Goal: Information Seeking & Learning: Learn about a topic

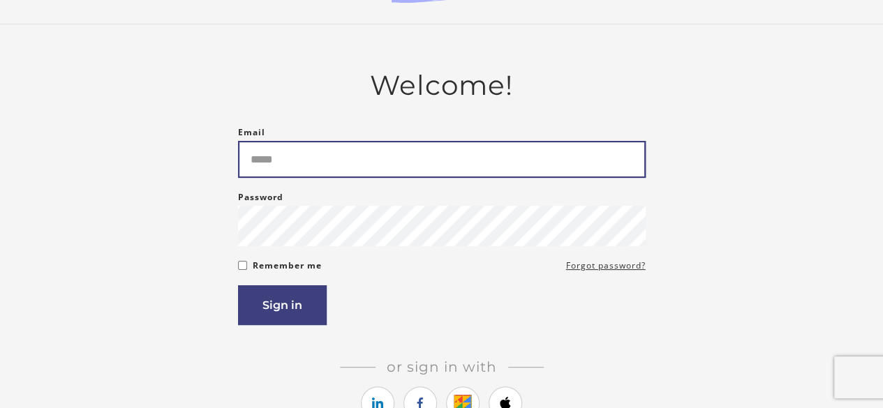
click at [342, 165] on input "Email" at bounding box center [442, 159] width 408 height 37
type input "**********"
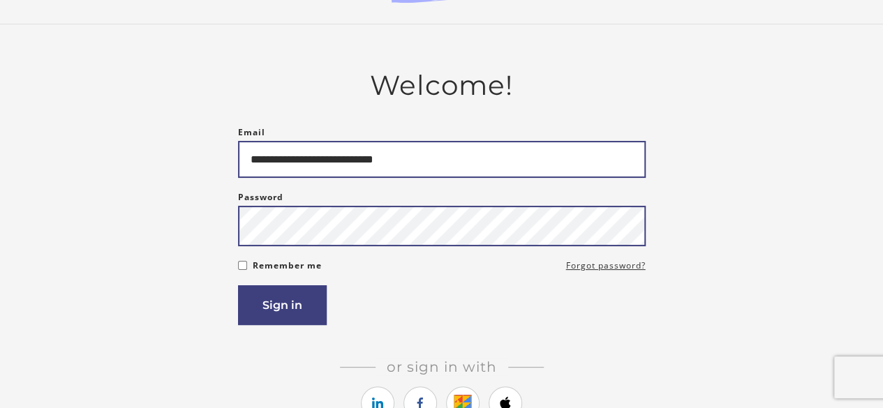
click at [238, 285] on button "Sign in" at bounding box center [282, 305] width 89 height 40
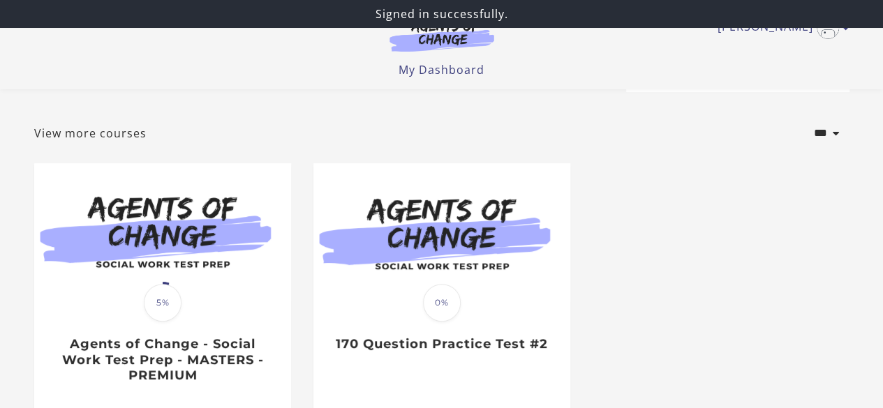
scroll to position [146, 0]
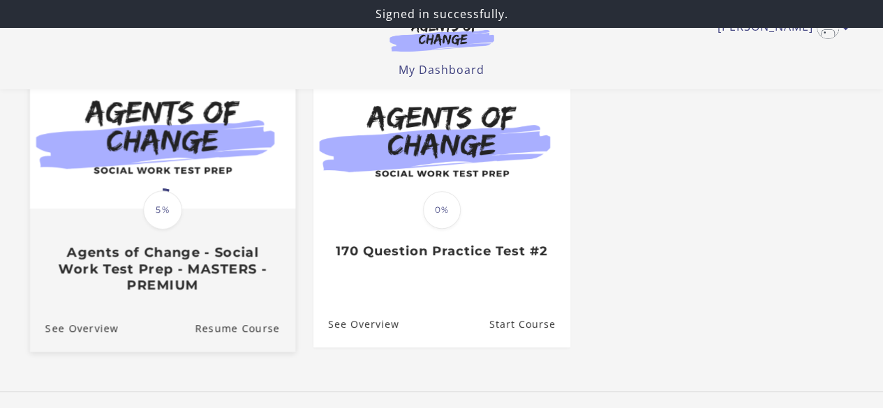
click at [251, 194] on img at bounding box center [161, 137] width 265 height 143
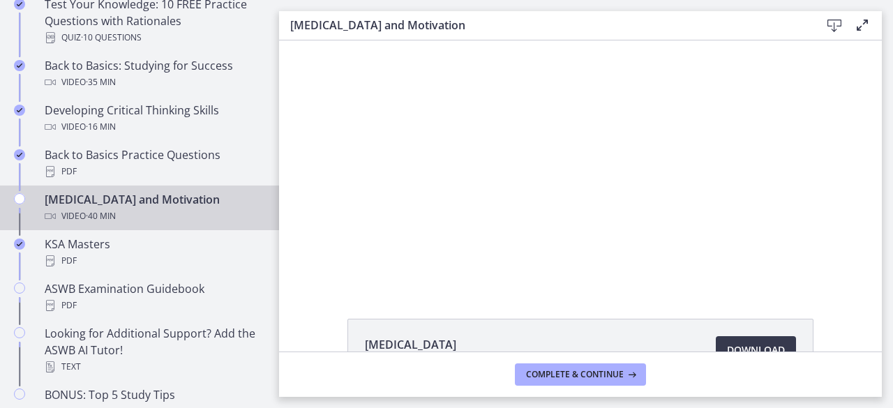
scroll to position [447, 0]
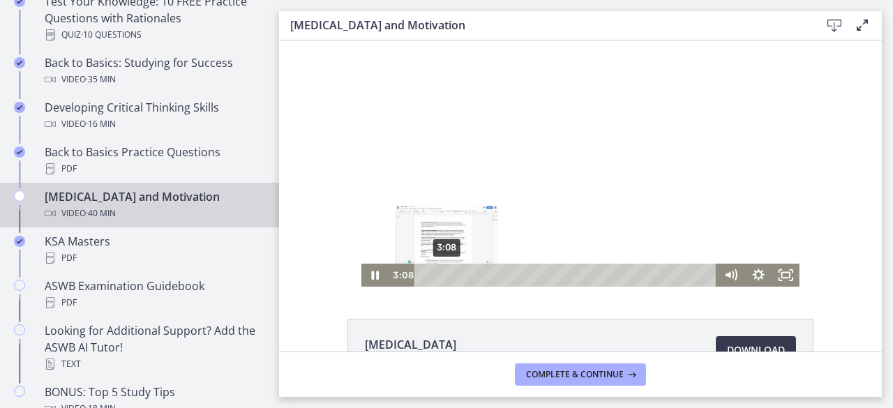
drag, startPoint x: 430, startPoint y: 275, endPoint x: 444, endPoint y: 274, distance: 14.0
click at [444, 274] on div "Playbar" at bounding box center [447, 275] width 8 height 8
click at [445, 274] on div "Playbar" at bounding box center [449, 275] width 8 height 8
click at [474, 276] on div "7:37" at bounding box center [568, 275] width 286 height 23
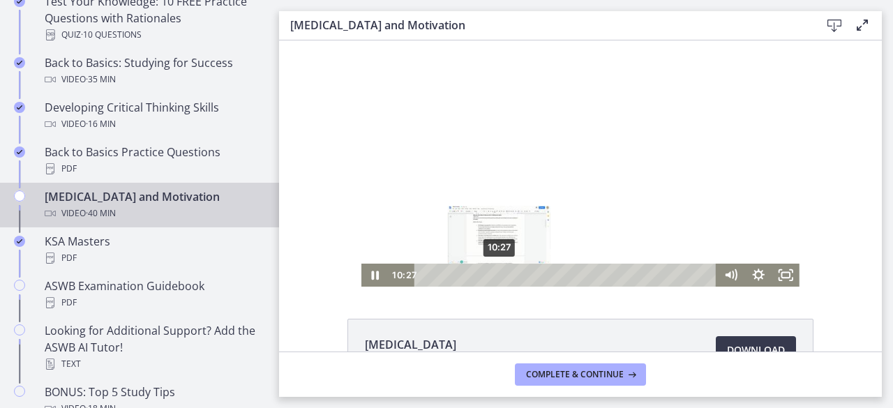
click at [494, 273] on div "10:27" at bounding box center [568, 275] width 286 height 23
drag, startPoint x: 494, startPoint y: 273, endPoint x: 503, endPoint y: 274, distance: 9.1
click at [504, 274] on div "Playbar" at bounding box center [508, 275] width 8 height 8
click at [510, 274] on div "Playbar" at bounding box center [514, 275] width 8 height 8
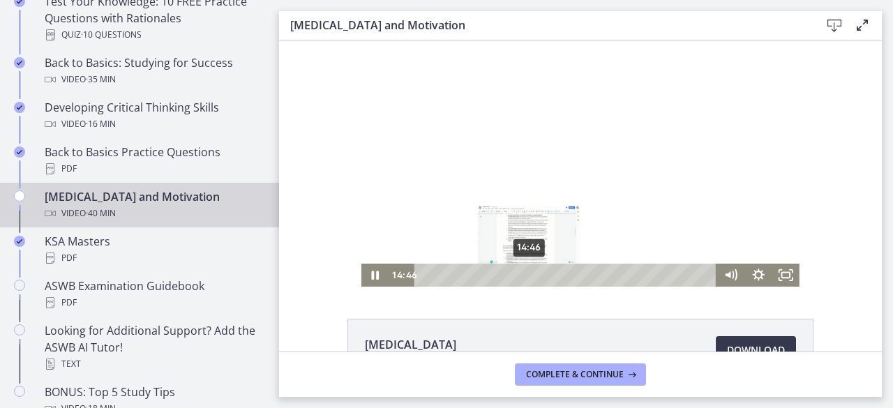
drag, startPoint x: 510, startPoint y: 274, endPoint x: 525, endPoint y: 274, distance: 14.7
click at [526, 274] on div "Playbar" at bounding box center [530, 275] width 8 height 8
drag, startPoint x: 526, startPoint y: 273, endPoint x: 550, endPoint y: 276, distance: 24.6
click at [550, 276] on div "Playbar" at bounding box center [553, 275] width 8 height 8
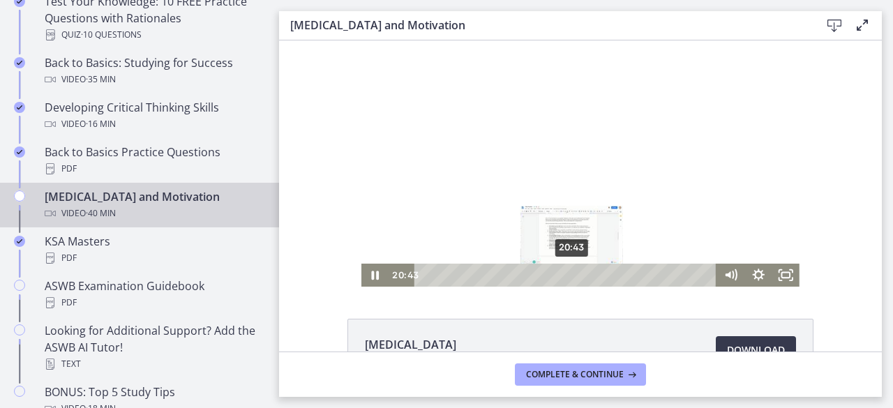
drag, startPoint x: 550, startPoint y: 276, endPoint x: 567, endPoint y: 276, distance: 17.4
click at [568, 276] on div "Playbar" at bounding box center [572, 275] width 8 height 8
drag, startPoint x: 567, startPoint y: 276, endPoint x: 581, endPoint y: 277, distance: 13.3
click at [581, 277] on div "Playbar" at bounding box center [585, 275] width 8 height 8
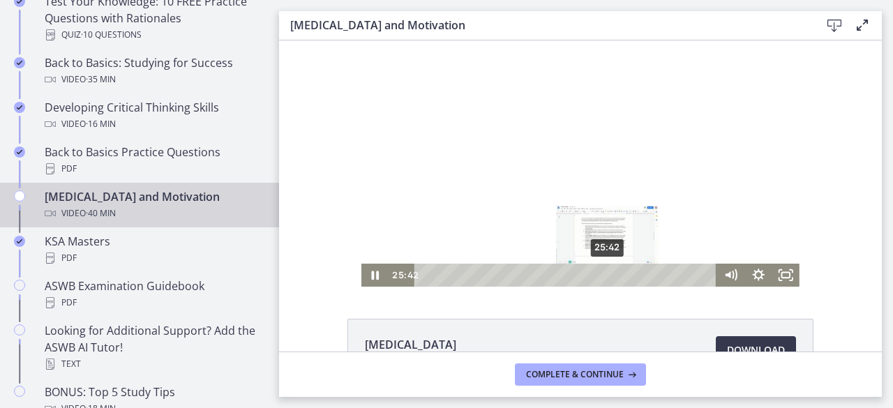
drag, startPoint x: 579, startPoint y: 272, endPoint x: 603, endPoint y: 274, distance: 23.8
click at [603, 274] on div "Playbar" at bounding box center [607, 275] width 8 height 8
drag, startPoint x: 603, startPoint y: 274, endPoint x: 619, endPoint y: 274, distance: 16.1
click at [619, 274] on div "Playbar" at bounding box center [622, 275] width 8 height 8
drag, startPoint x: 619, startPoint y: 274, endPoint x: 612, endPoint y: 274, distance: 7.0
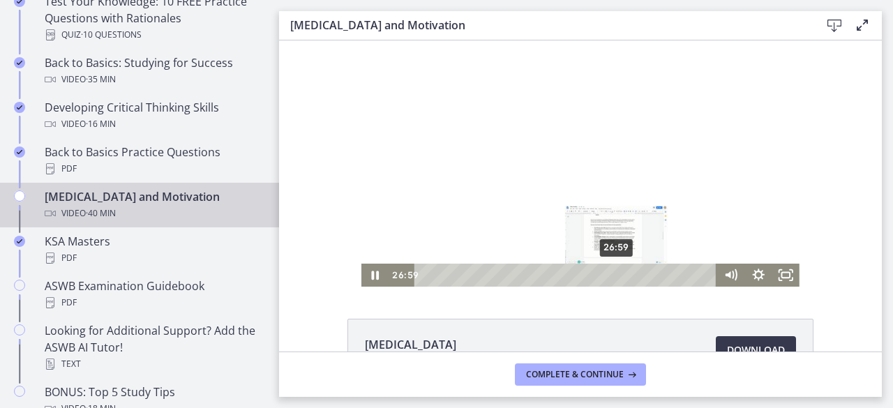
click at [612, 274] on div "Playbar" at bounding box center [616, 275] width 8 height 8
click at [474, 123] on div at bounding box center [581, 163] width 438 height 246
click at [505, 189] on div at bounding box center [581, 163] width 438 height 246
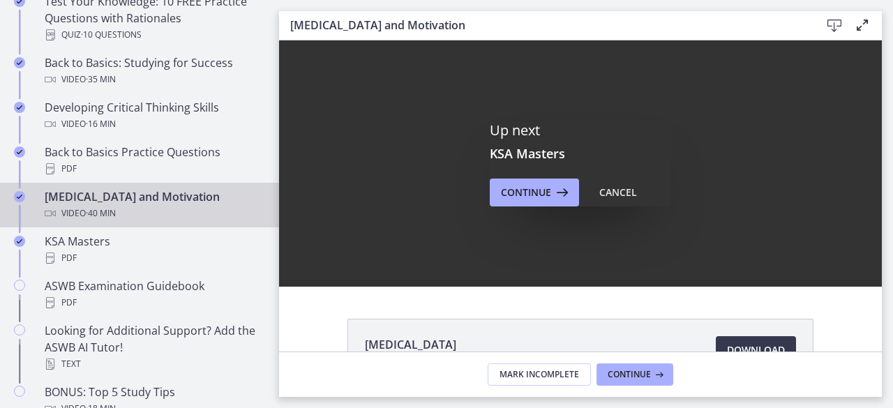
scroll to position [0, 0]
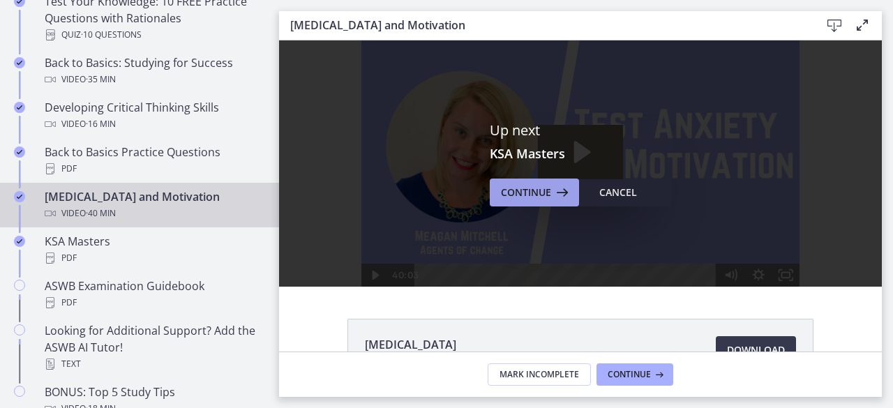
click at [565, 191] on icon at bounding box center [561, 192] width 20 height 17
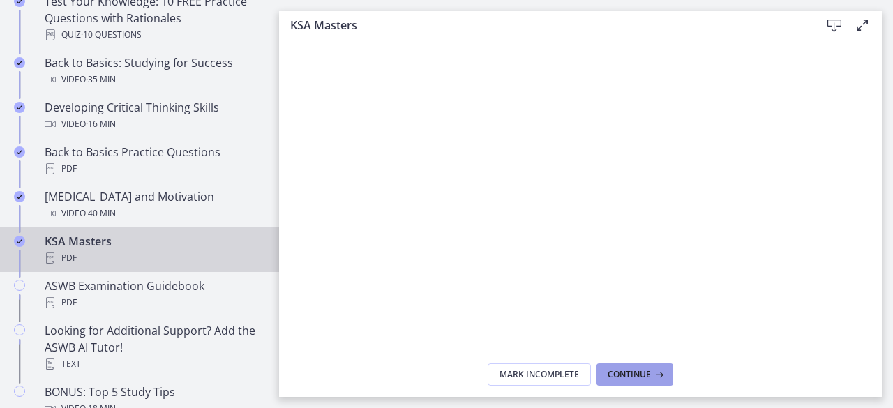
click at [612, 369] on button "Continue" at bounding box center [635, 375] width 77 height 22
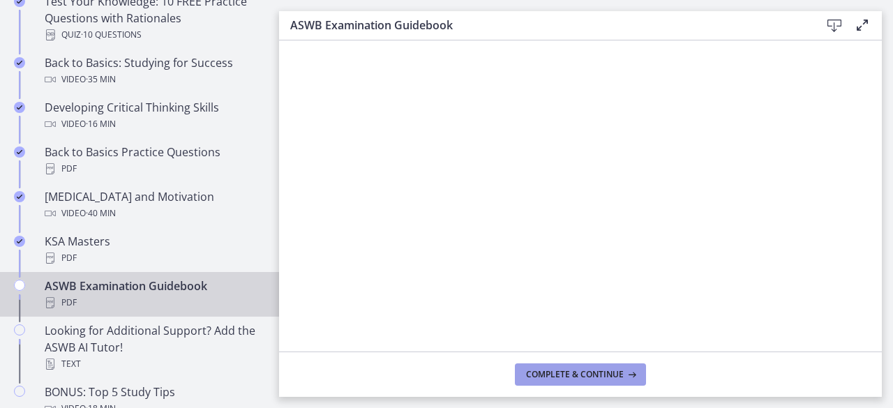
click at [616, 375] on span "Complete & continue" at bounding box center [575, 374] width 98 height 11
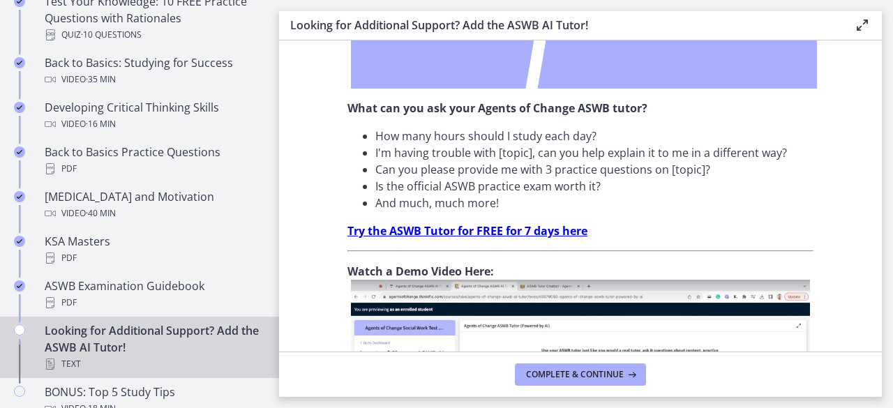
scroll to position [394, 0]
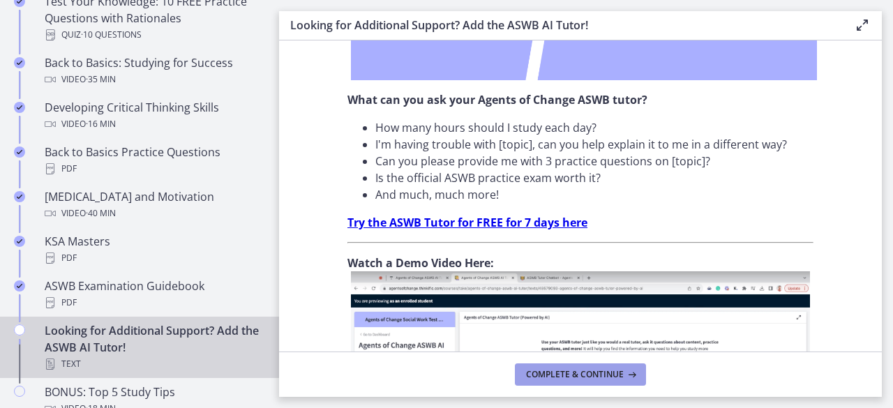
click at [623, 368] on button "Complete & continue" at bounding box center [580, 375] width 131 height 22
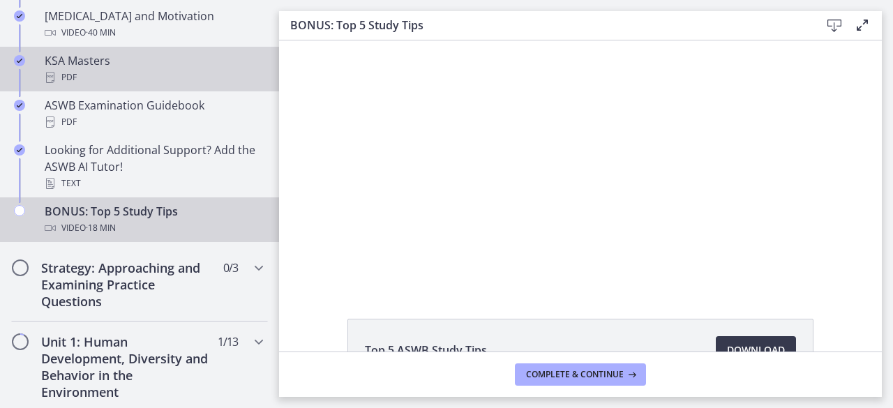
scroll to position [629, 0]
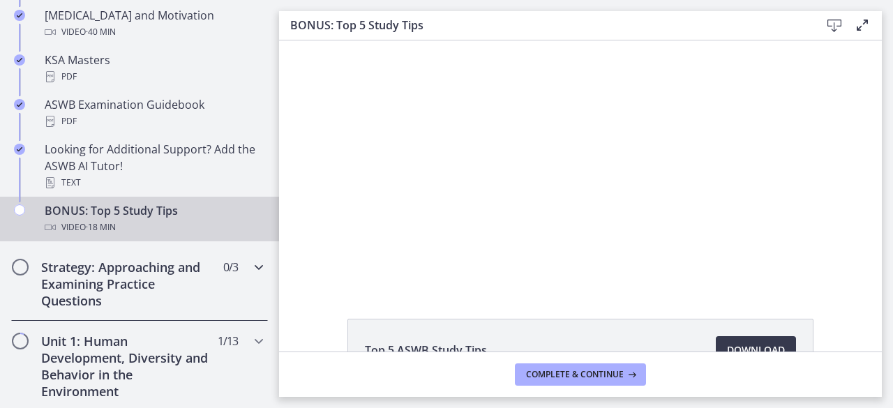
click at [218, 295] on div "Strategy: Approaching and Examining Practice Questions 0 / 3 Completed" at bounding box center [139, 284] width 257 height 74
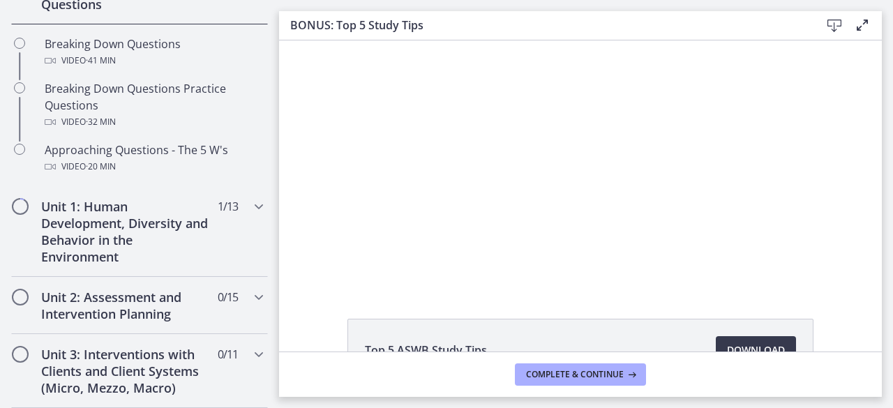
scroll to position [369, 0]
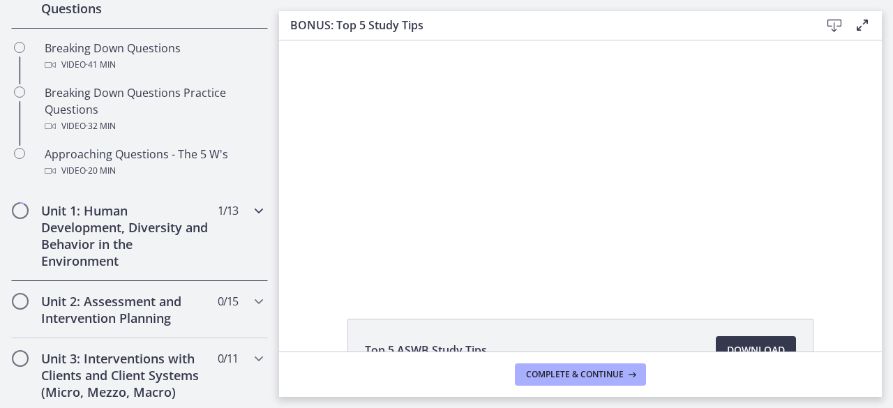
click at [127, 221] on h2 "Unit 1: Human Development, Diversity and Behavior in the Environment" at bounding box center [126, 235] width 170 height 67
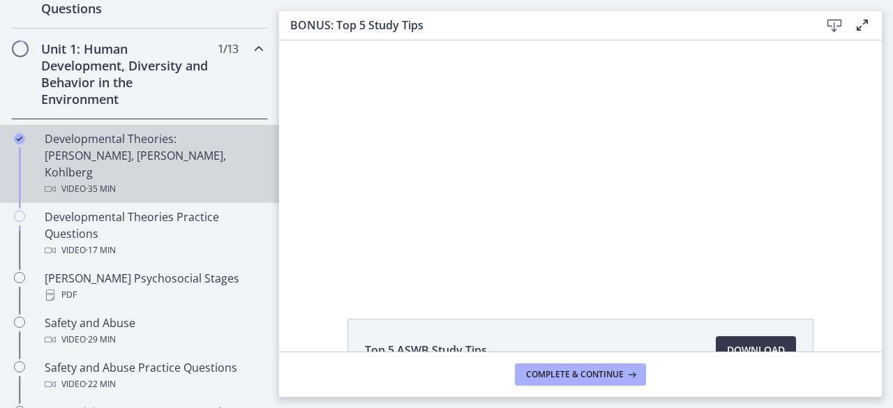
click at [161, 148] on div "Developmental Theories: Erikson, Piaget, Kohlberg Video · 35 min" at bounding box center [154, 164] width 218 height 67
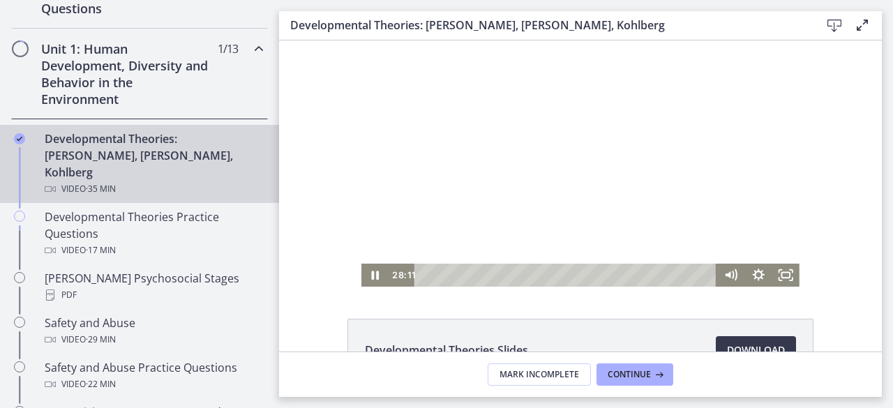
click at [596, 210] on div at bounding box center [581, 163] width 438 height 246
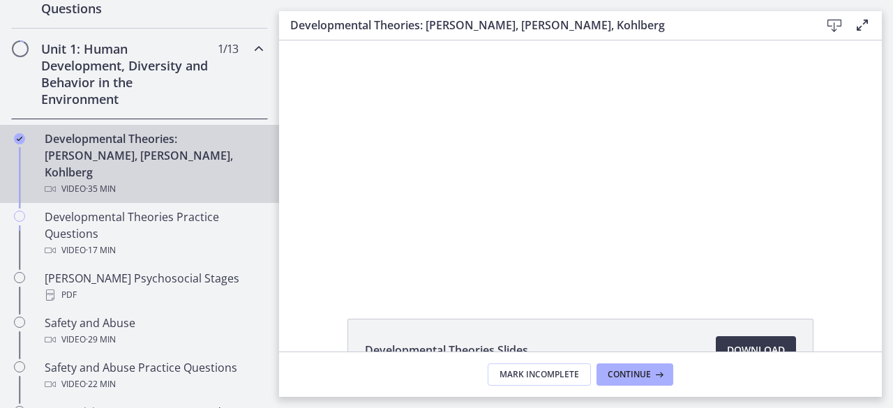
click at [596, 210] on div at bounding box center [581, 163] width 438 height 246
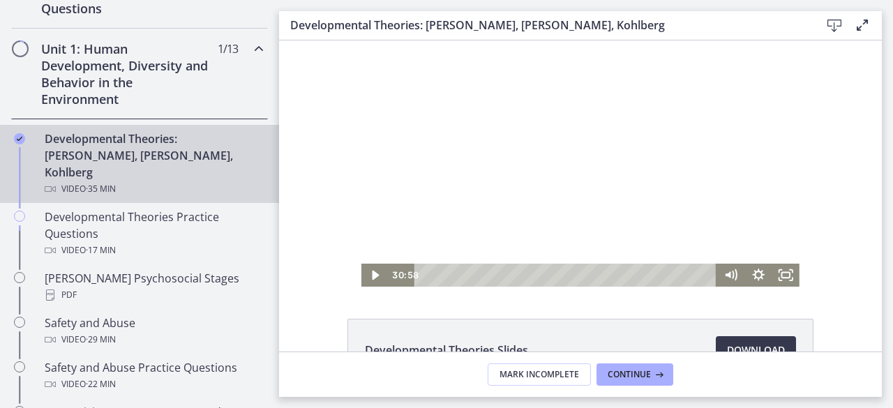
click at [593, 218] on div at bounding box center [581, 163] width 438 height 246
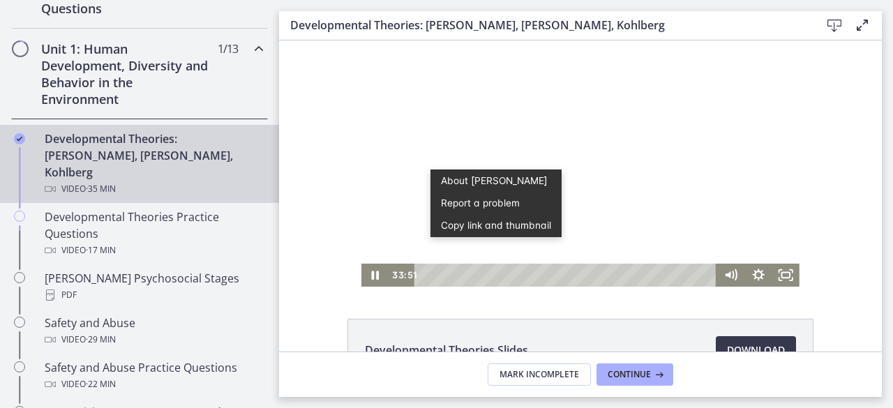
click at [463, 230] on button "Copy link and thumbnail" at bounding box center [497, 225] width 132 height 22
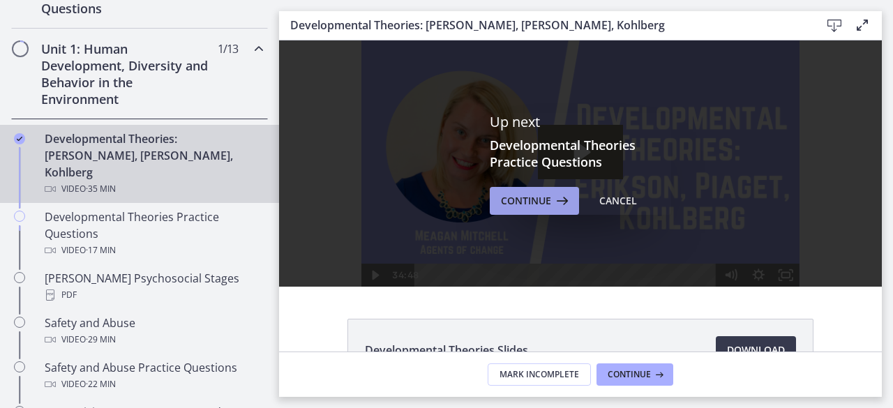
click at [534, 196] on span "Continue" at bounding box center [526, 201] width 50 height 17
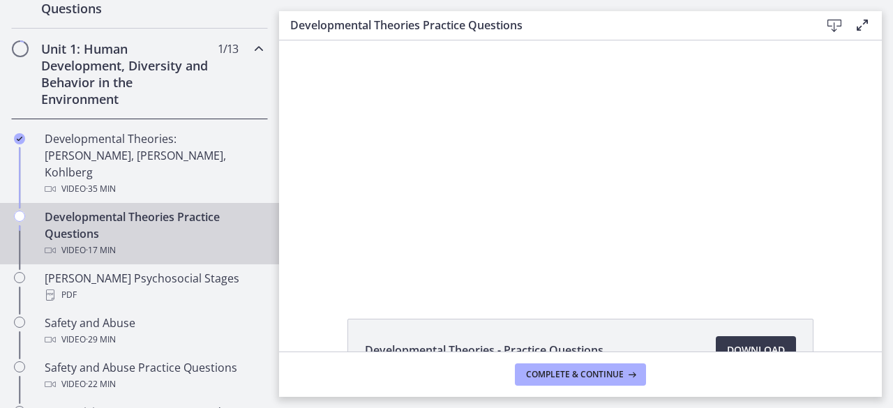
click at [534, 196] on div at bounding box center [580, 163] width 433 height 246
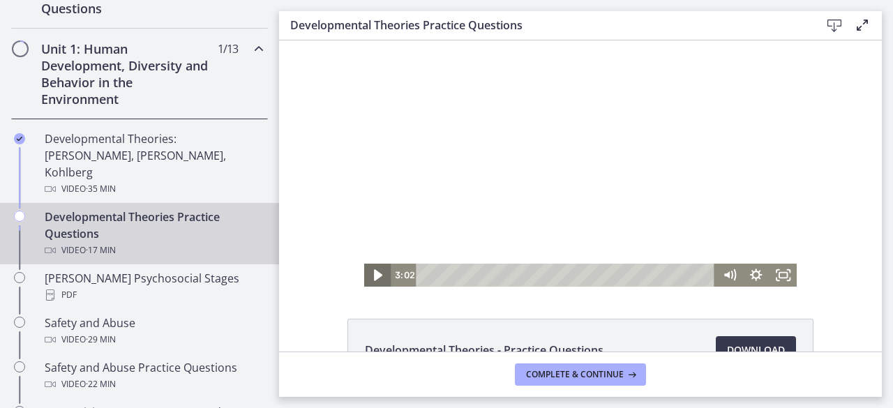
click at [375, 271] on icon "Play Video" at bounding box center [379, 274] width 8 height 11
click at [560, 191] on div at bounding box center [580, 163] width 433 height 246
click at [567, 151] on div at bounding box center [580, 163] width 433 height 246
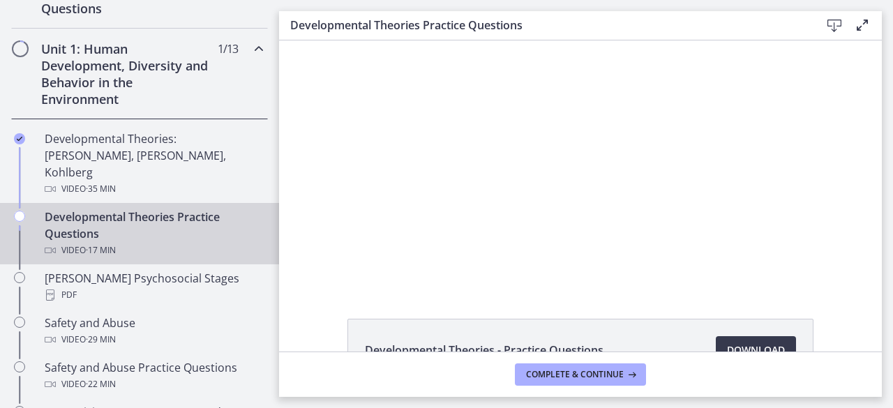
click at [532, 148] on div at bounding box center [580, 163] width 433 height 246
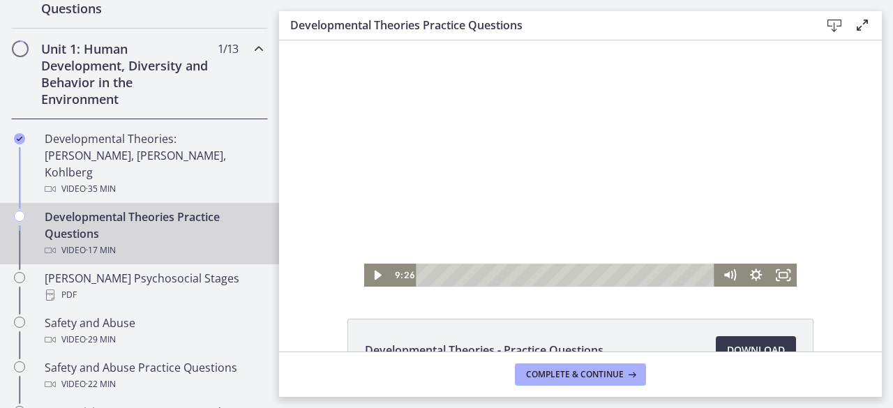
click at [544, 181] on div at bounding box center [580, 163] width 433 height 246
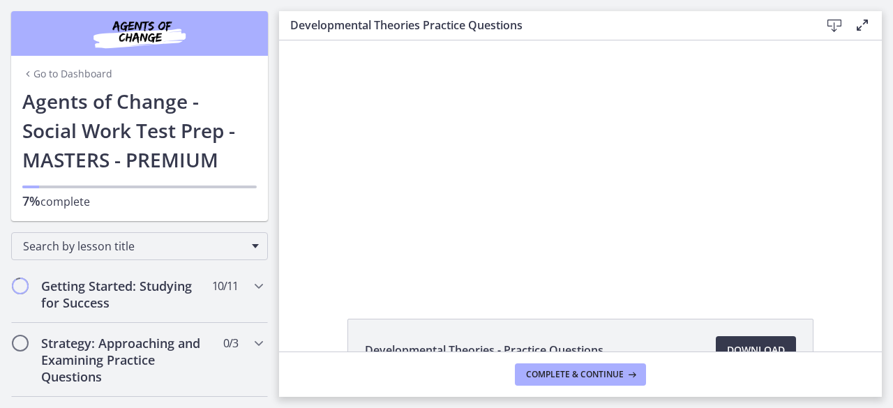
scroll to position [369, 0]
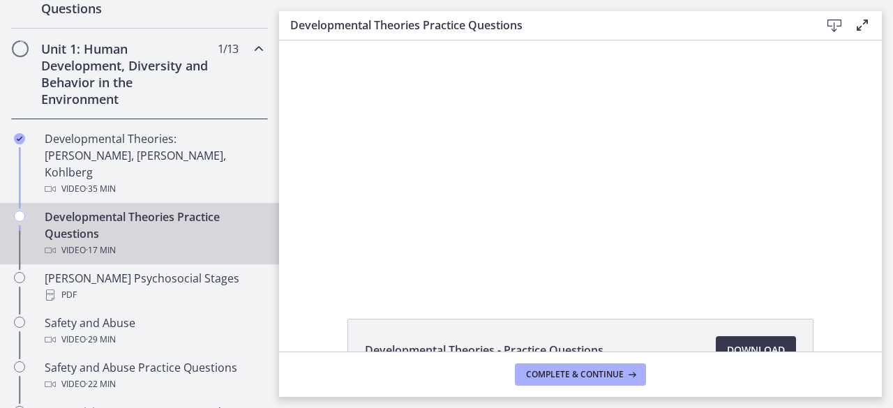
click at [544, 181] on div at bounding box center [580, 163] width 433 height 246
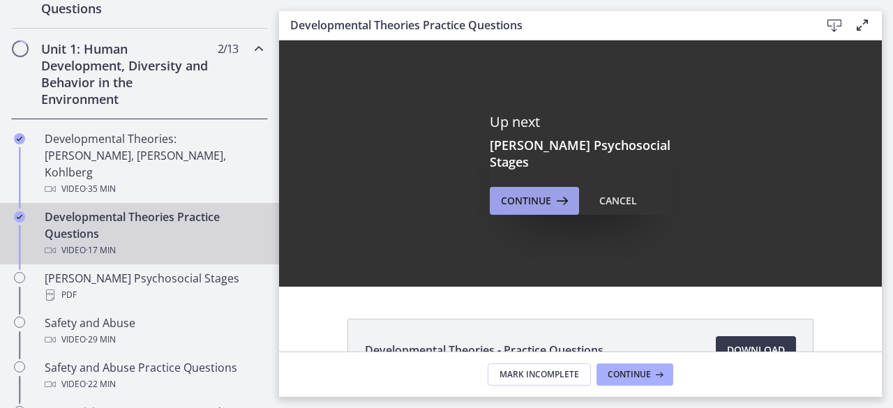
click at [551, 196] on icon at bounding box center [561, 201] width 20 height 17
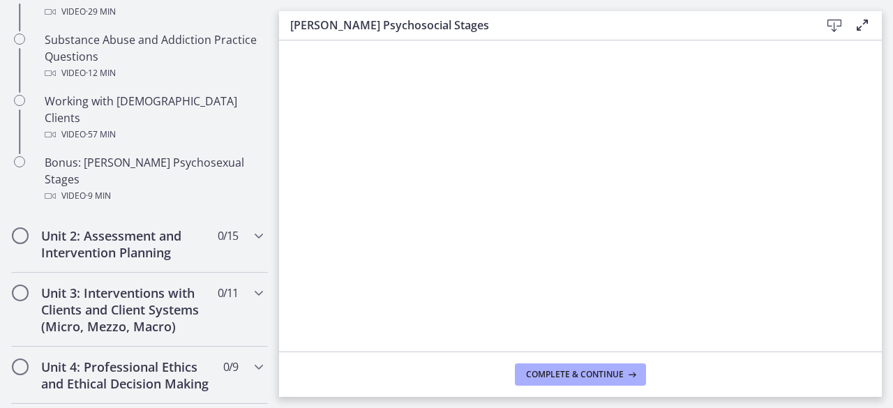
scroll to position [985, 0]
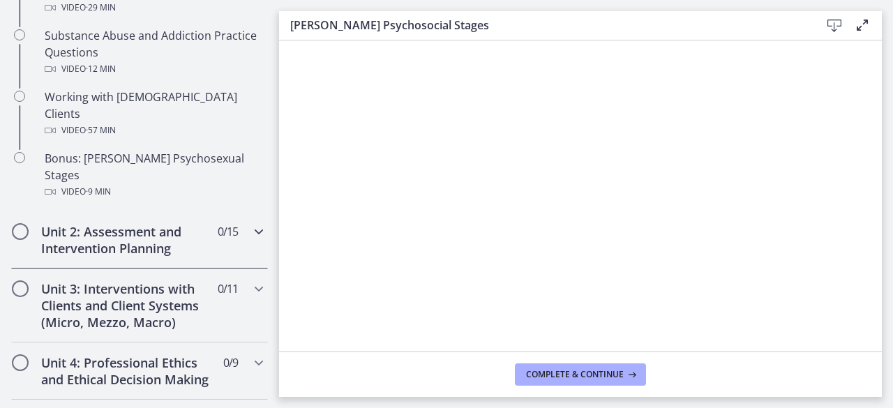
click at [216, 215] on div "Unit 2: Assessment and Intervention Planning 0 / 15 Completed" at bounding box center [139, 239] width 257 height 57
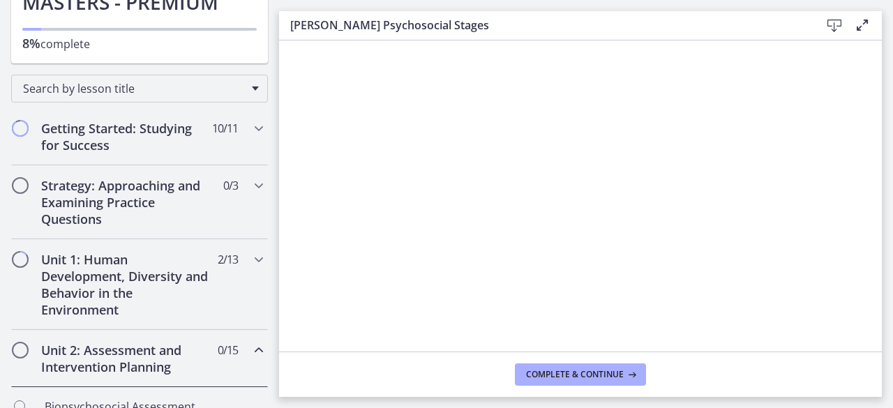
scroll to position [0, 0]
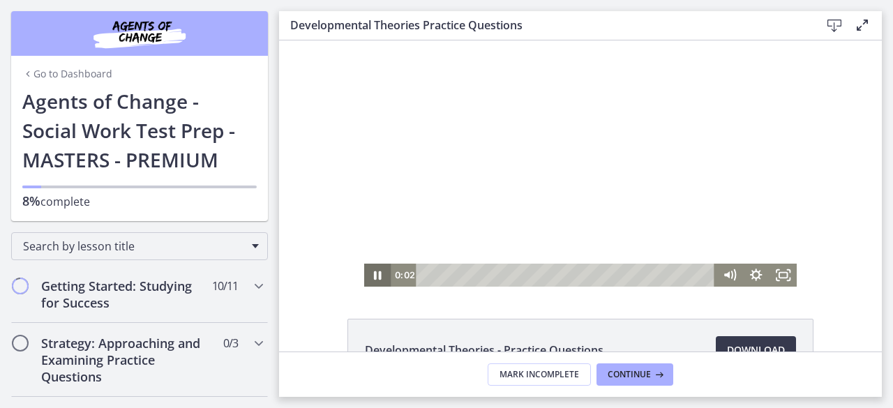
click at [367, 271] on icon "Pause" at bounding box center [377, 275] width 27 height 23
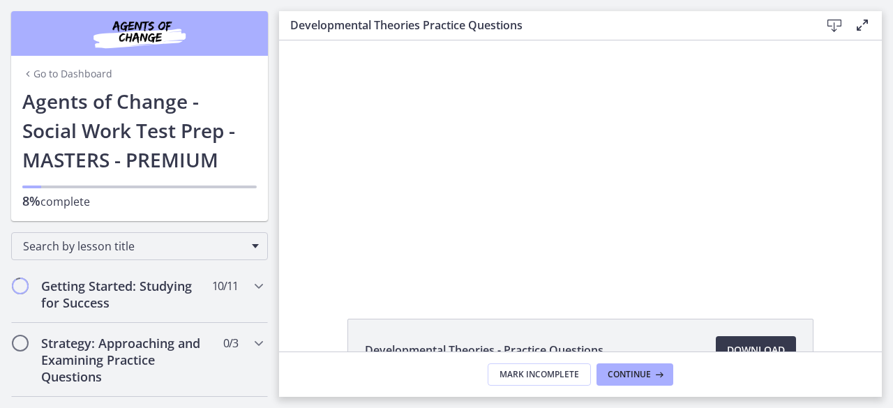
scroll to position [59, 0]
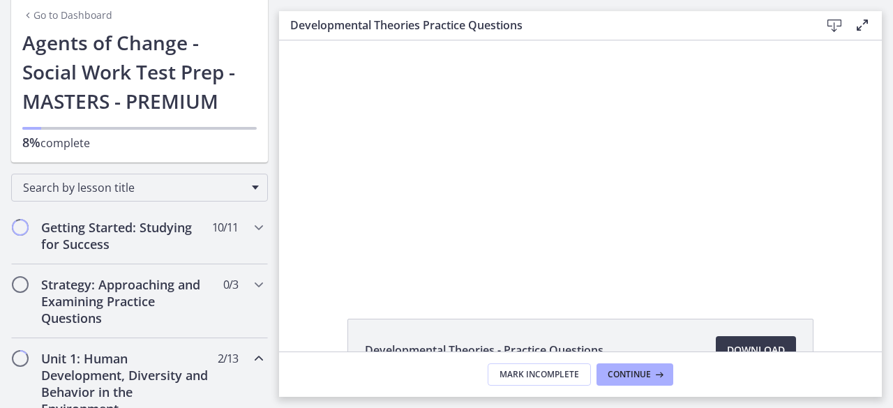
click at [828, 26] on icon at bounding box center [834, 25] width 17 height 17
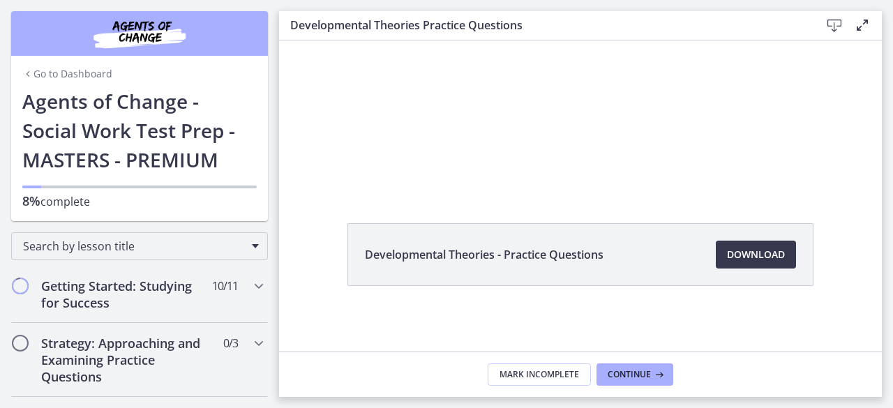
scroll to position [0, 0]
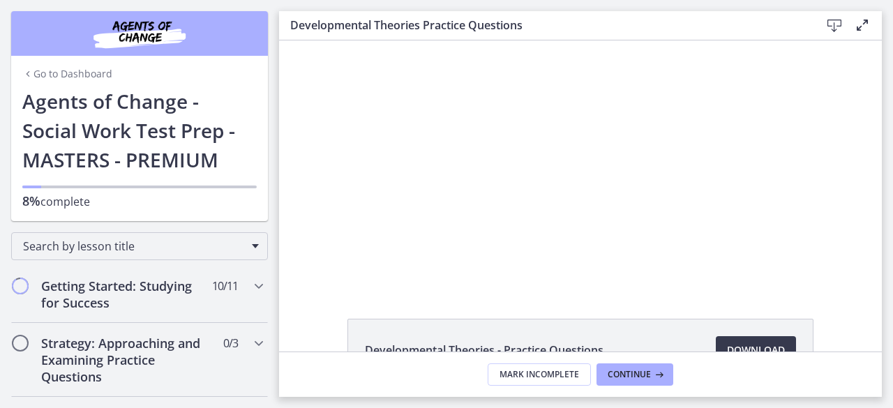
click at [75, 68] on link "Go to Dashboard" at bounding box center [67, 74] width 90 height 14
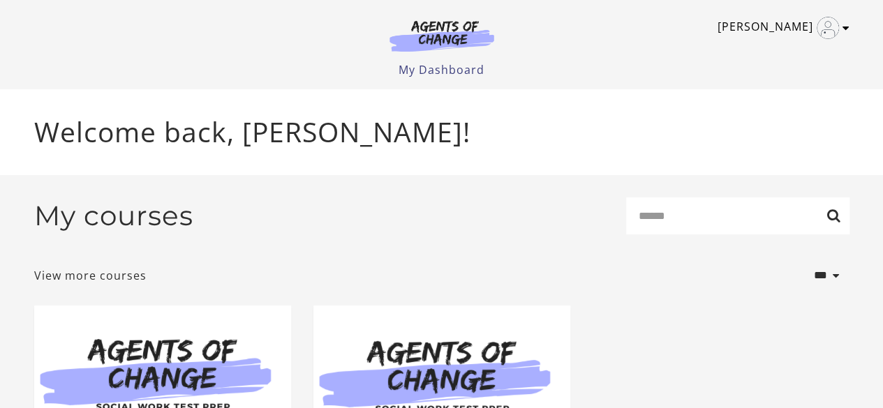
click at [844, 31] on icon "Toggle menu" at bounding box center [845, 27] width 7 height 11
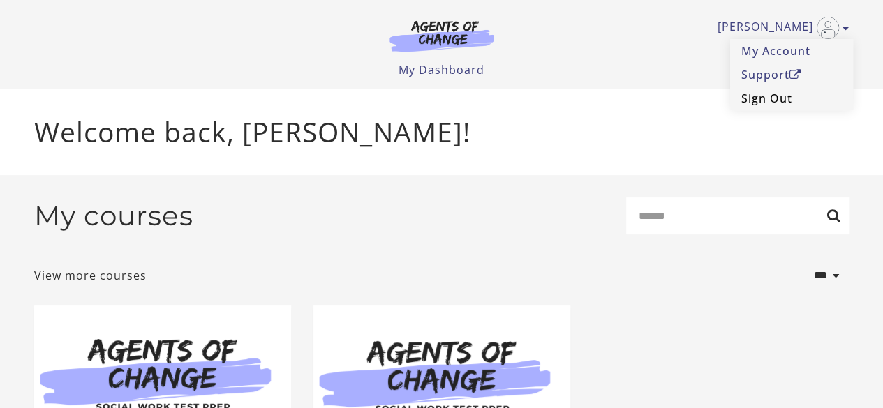
click at [790, 92] on link "Sign Out" at bounding box center [791, 99] width 123 height 24
